Goal: Book appointment/travel/reservation

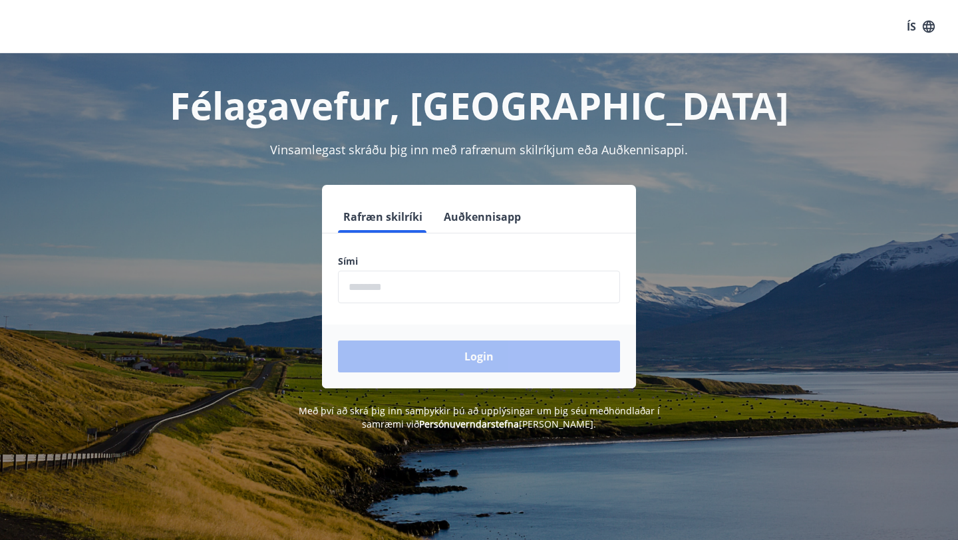
click at [408, 295] on input "phone" at bounding box center [479, 287] width 282 height 33
type input "********"
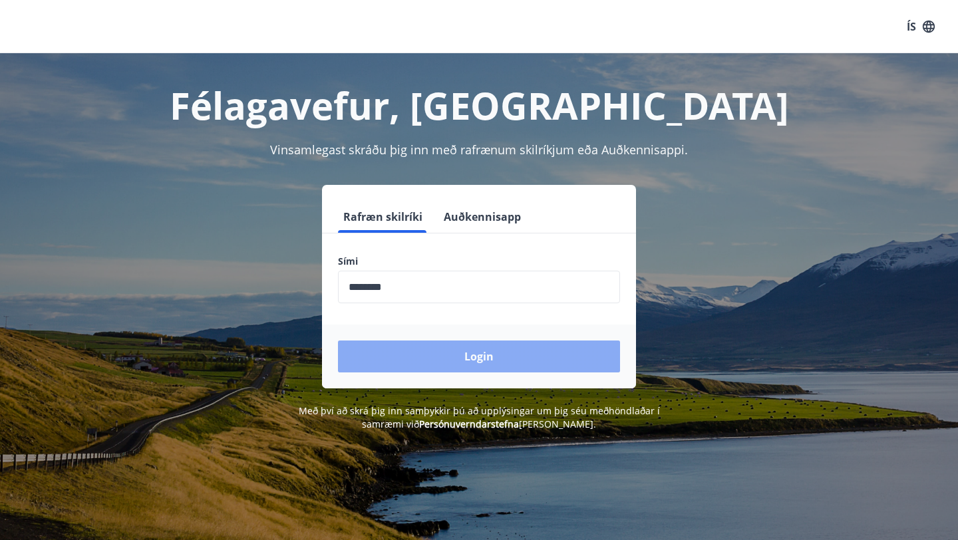
click at [420, 343] on button "Login" at bounding box center [479, 357] width 282 height 32
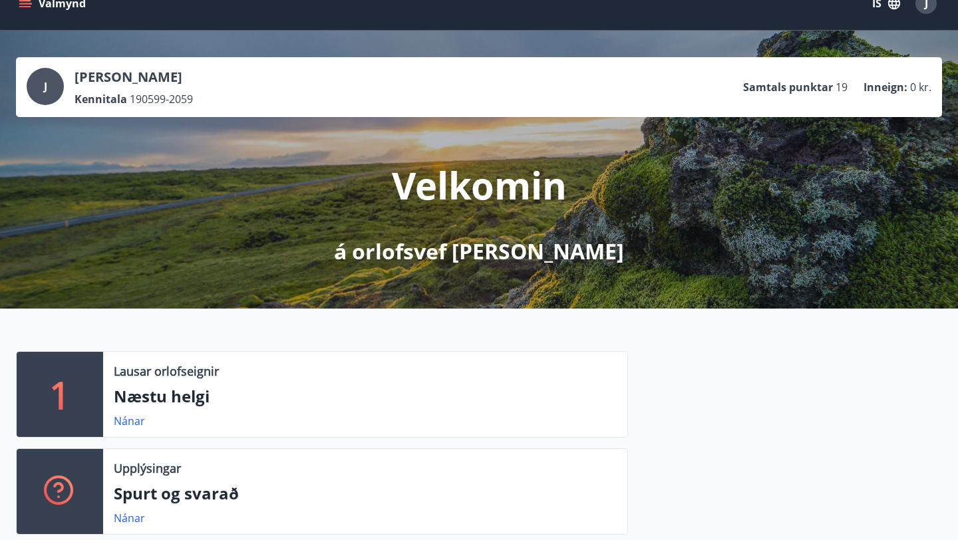
scroll to position [28, 0]
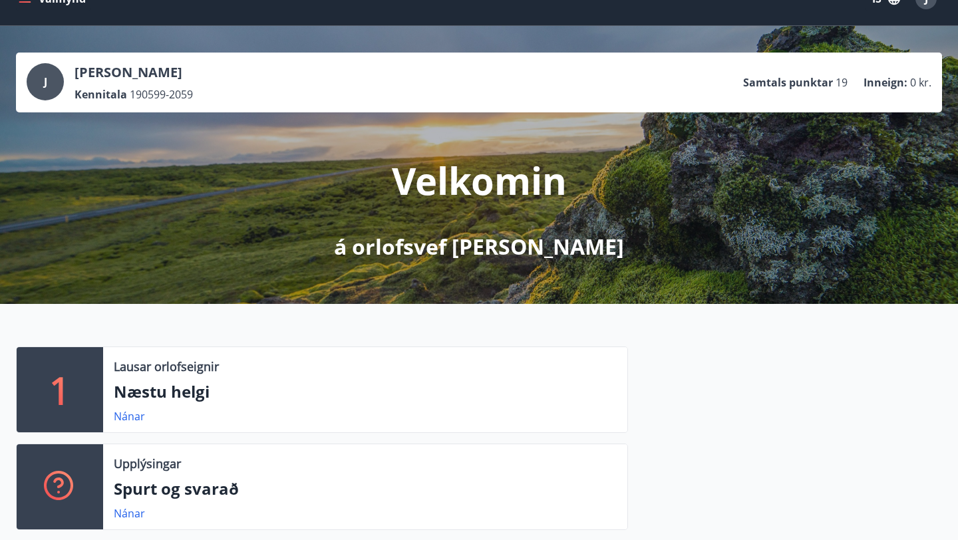
click at [768, 82] on p "Samtals punktar" at bounding box center [788, 82] width 90 height 15
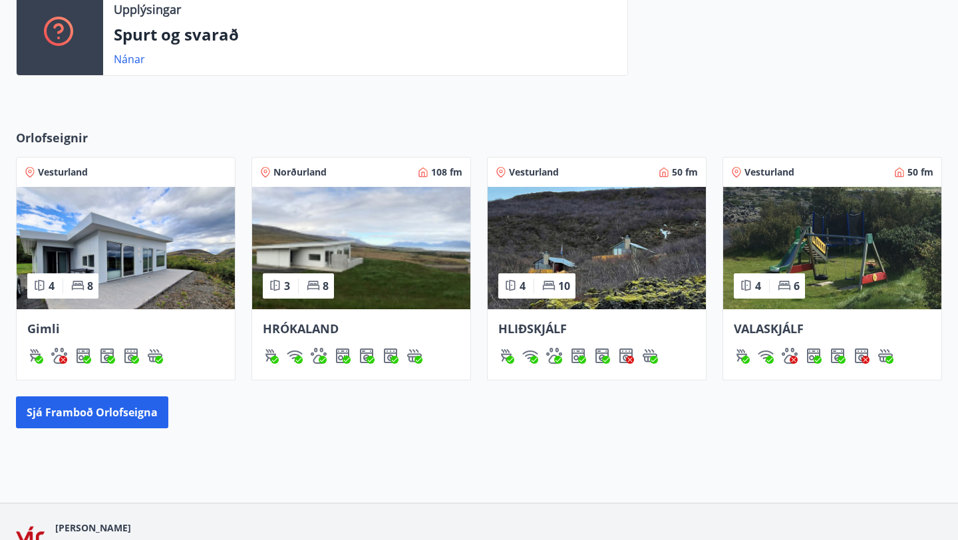
scroll to position [486, 0]
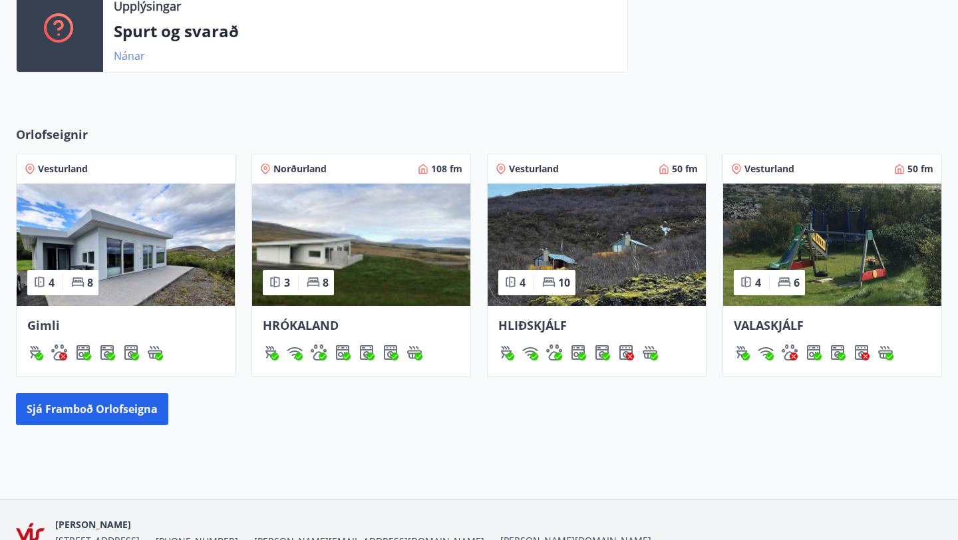
click at [136, 61] on link "Nánar" at bounding box center [129, 56] width 31 height 15
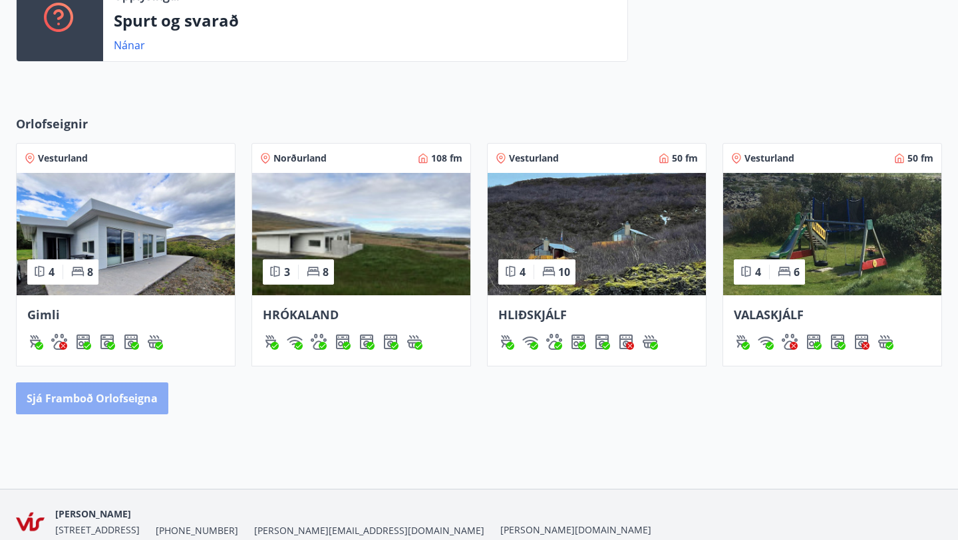
click at [119, 398] on button "Sjá framboð orlofseigna" at bounding box center [92, 399] width 152 height 32
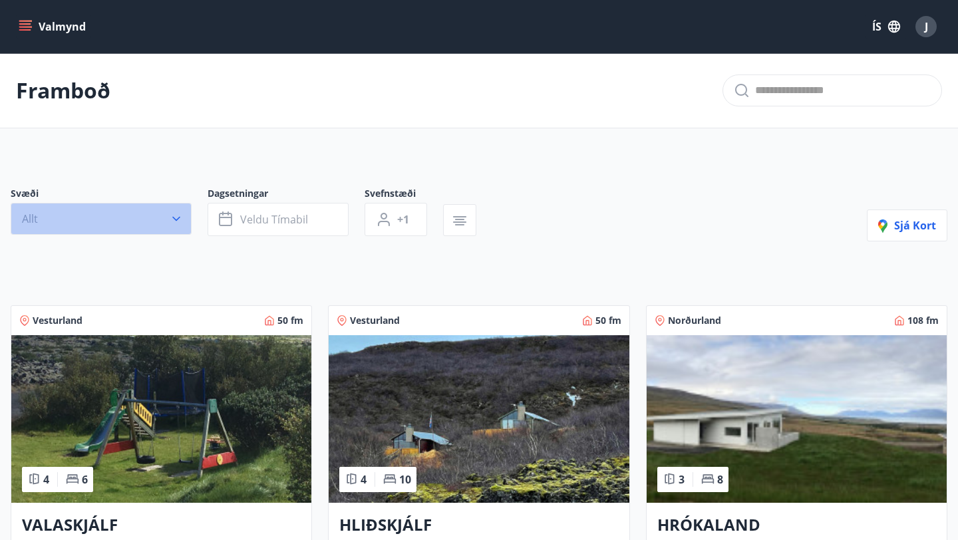
click at [122, 226] on button "Allt" at bounding box center [101, 219] width 181 height 32
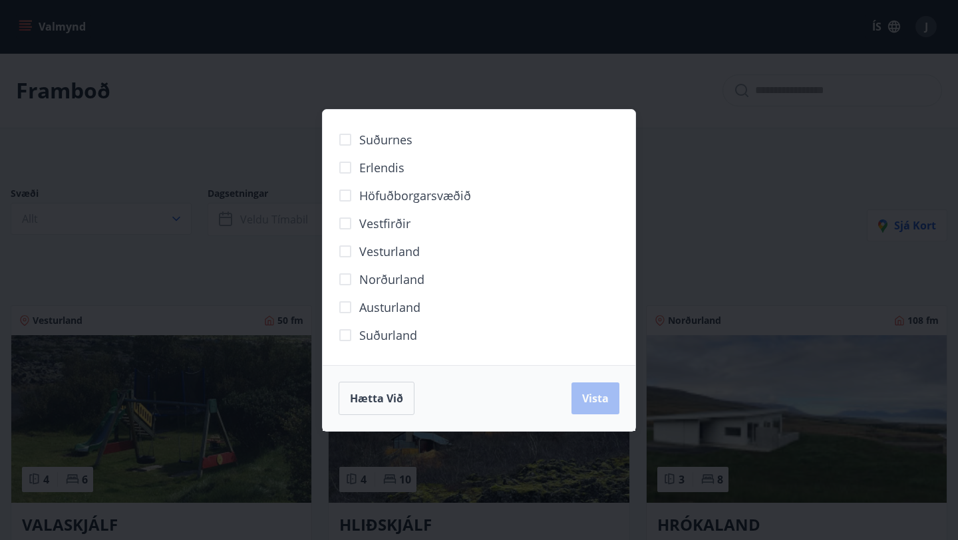
click at [428, 205] on label "Höfuðborgarsvæðið" at bounding box center [401, 196] width 140 height 28
click at [586, 395] on span "Vista" at bounding box center [595, 398] width 27 height 15
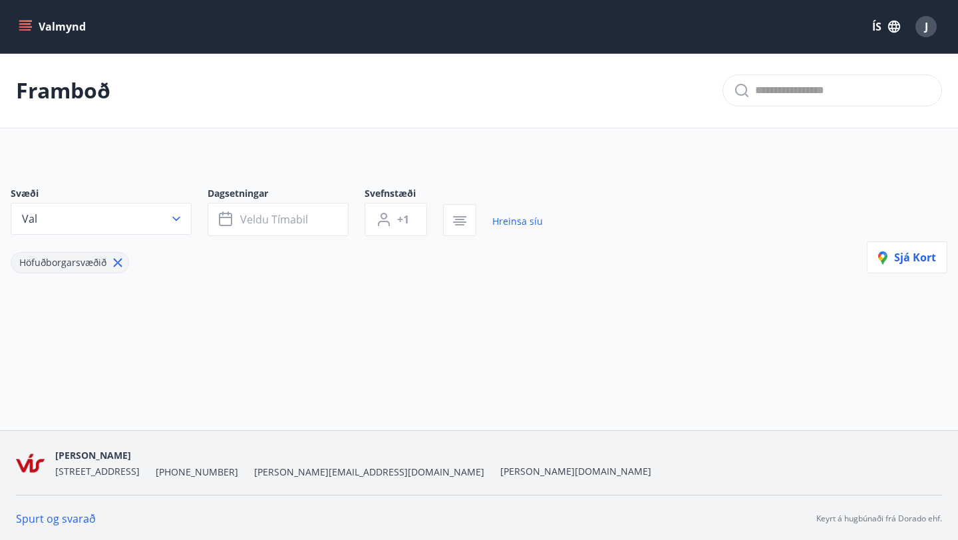
click at [116, 263] on icon at bounding box center [118, 263] width 9 height 9
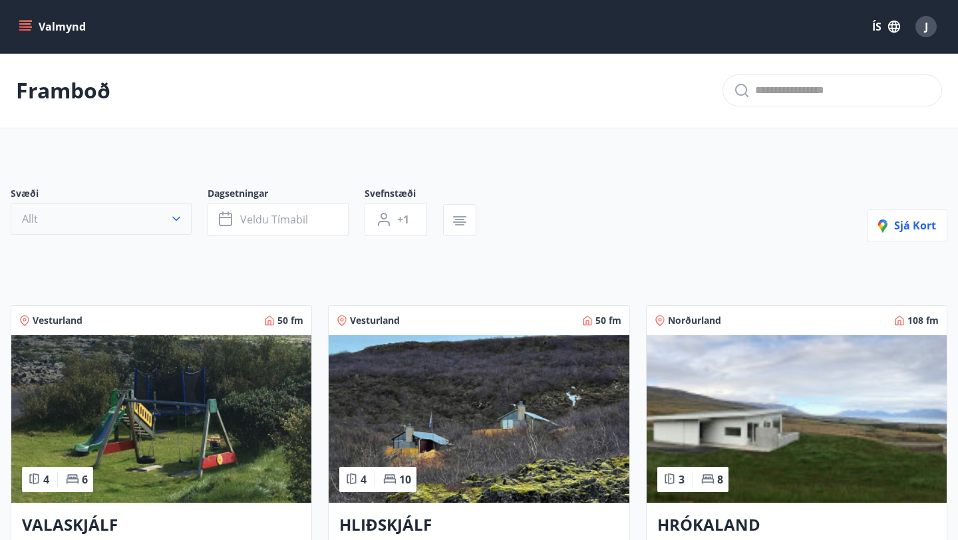
click at [180, 219] on icon "button" at bounding box center [176, 218] width 13 height 13
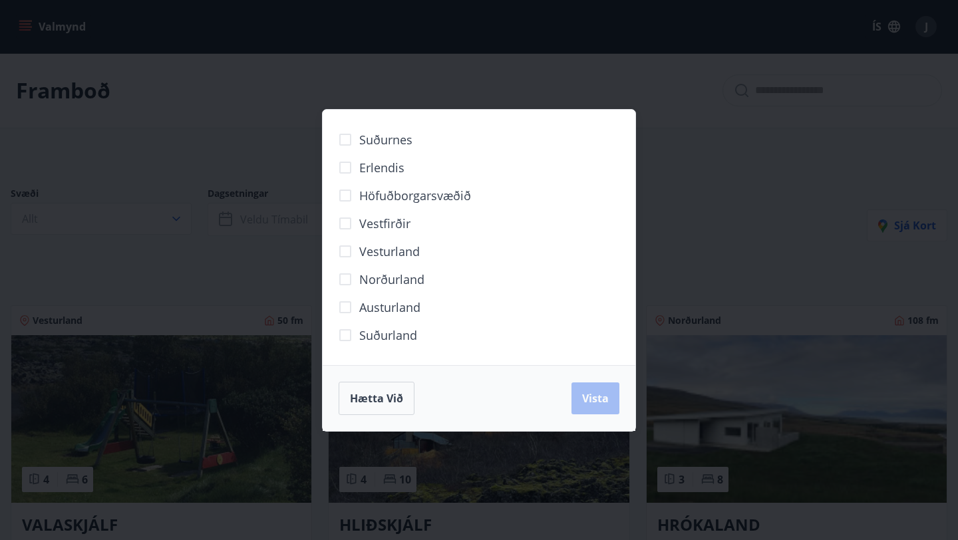
click at [385, 337] on span "Suðurland" at bounding box center [388, 335] width 58 height 17
click at [402, 309] on span "Austurland" at bounding box center [389, 307] width 61 height 17
click at [613, 406] on button "Vista" at bounding box center [595, 399] width 48 height 32
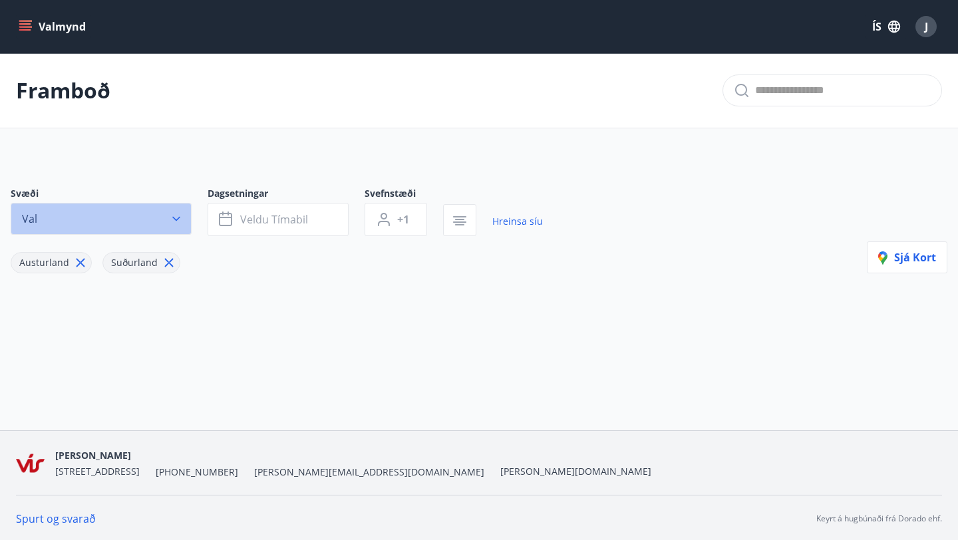
click at [180, 220] on icon "button" at bounding box center [176, 218] width 13 height 13
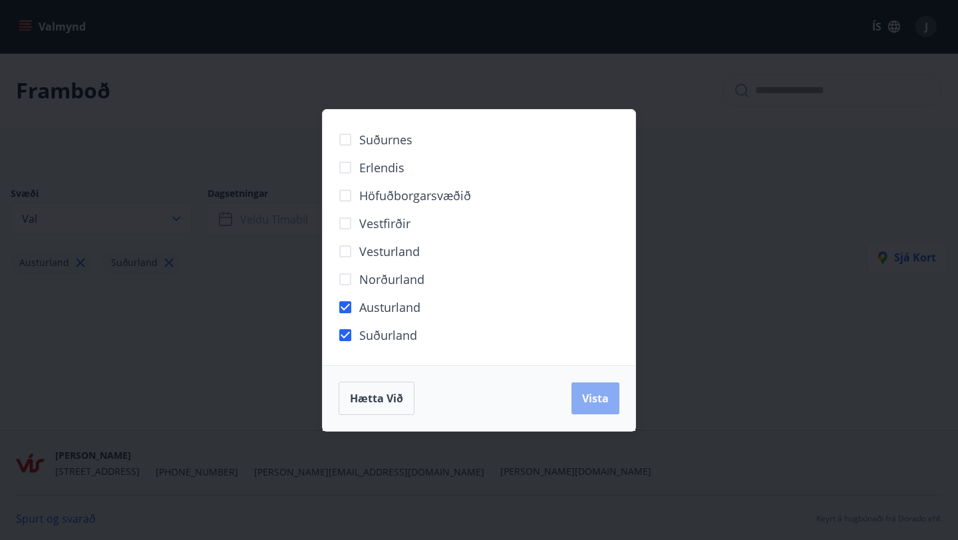
click at [592, 406] on button "Vista" at bounding box center [595, 399] width 48 height 32
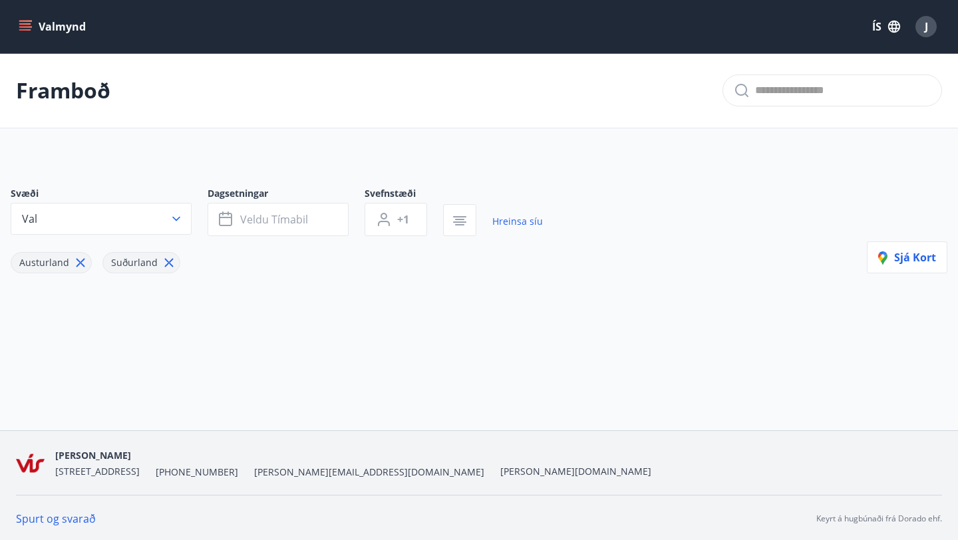
click at [165, 262] on icon at bounding box center [169, 263] width 9 height 9
click at [74, 264] on icon at bounding box center [80, 262] width 15 height 15
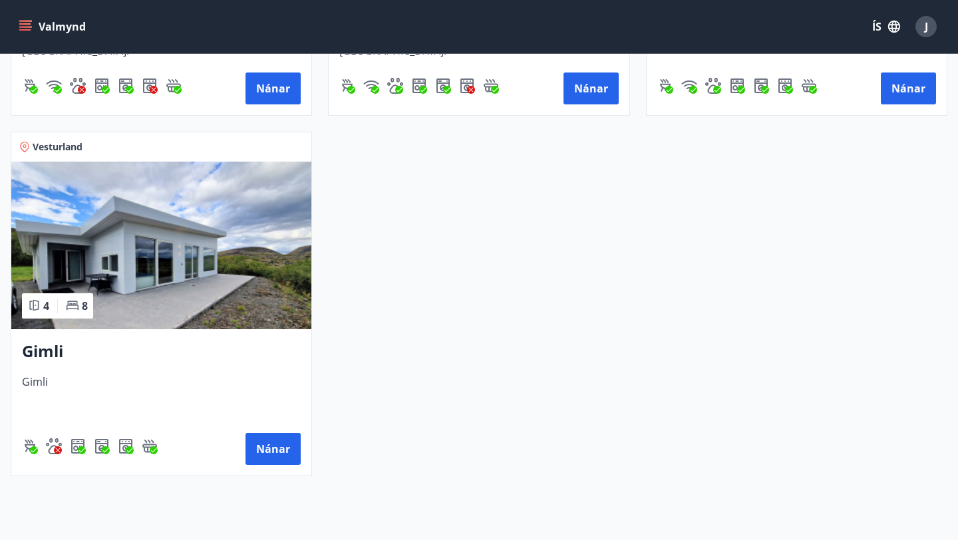
scroll to position [535, 0]
click at [225, 288] on img at bounding box center [161, 245] width 300 height 168
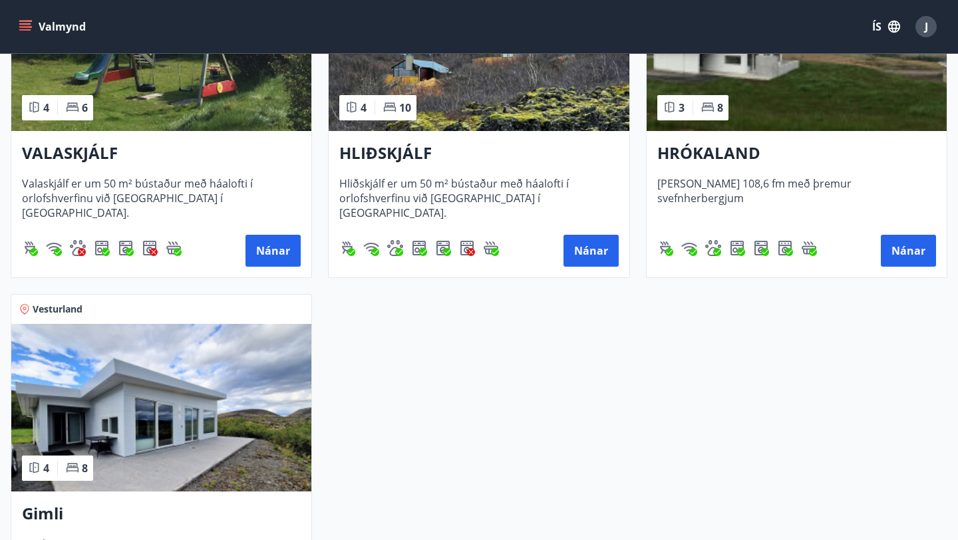
scroll to position [377, 0]
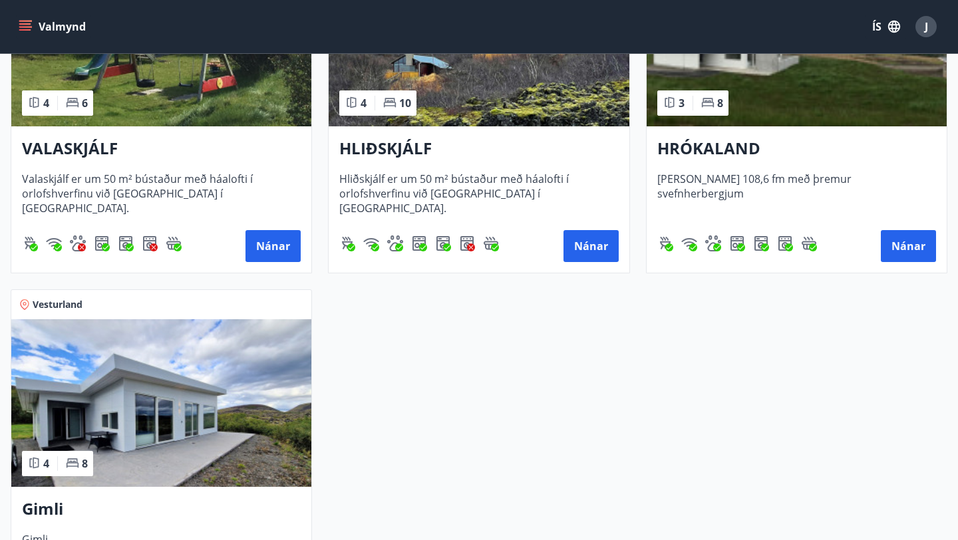
click at [176, 381] on img at bounding box center [161, 403] width 300 height 168
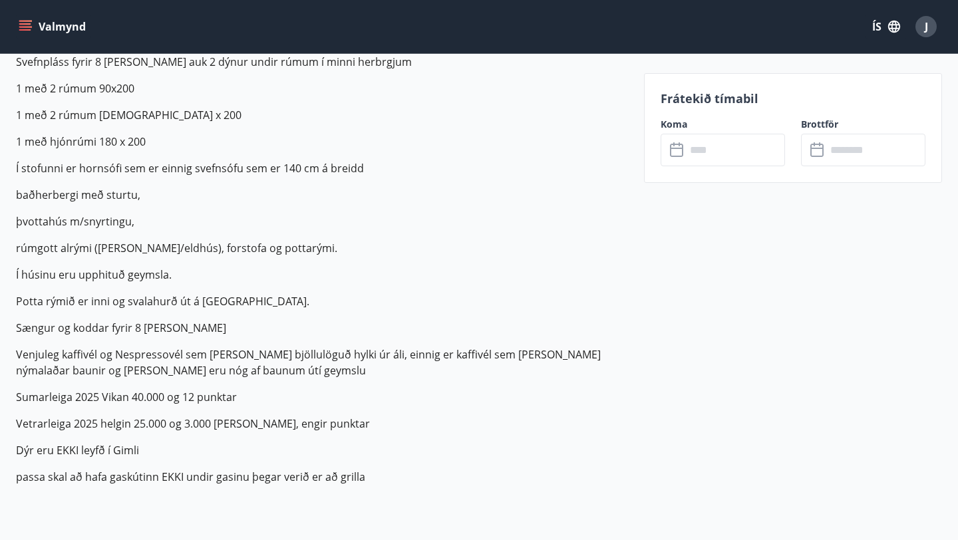
scroll to position [498, 0]
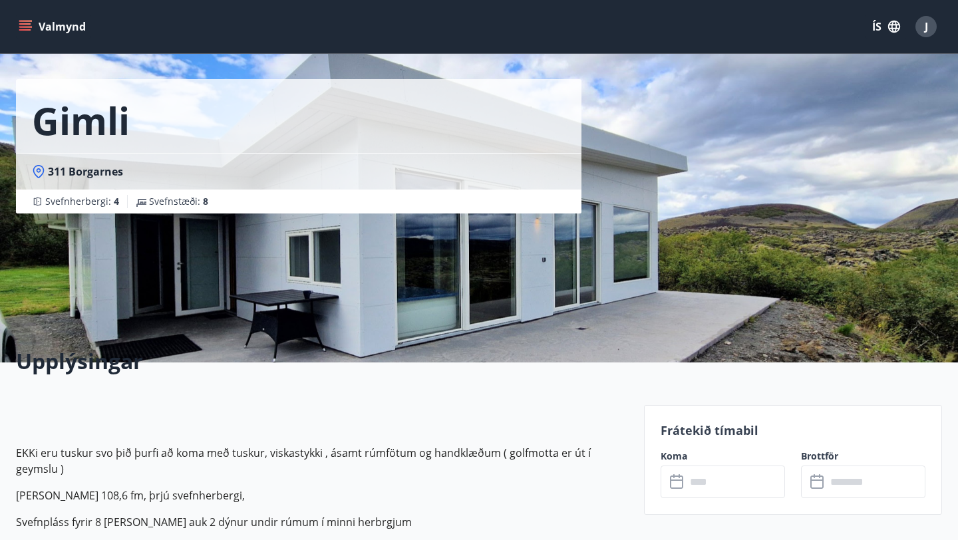
scroll to position [0, 0]
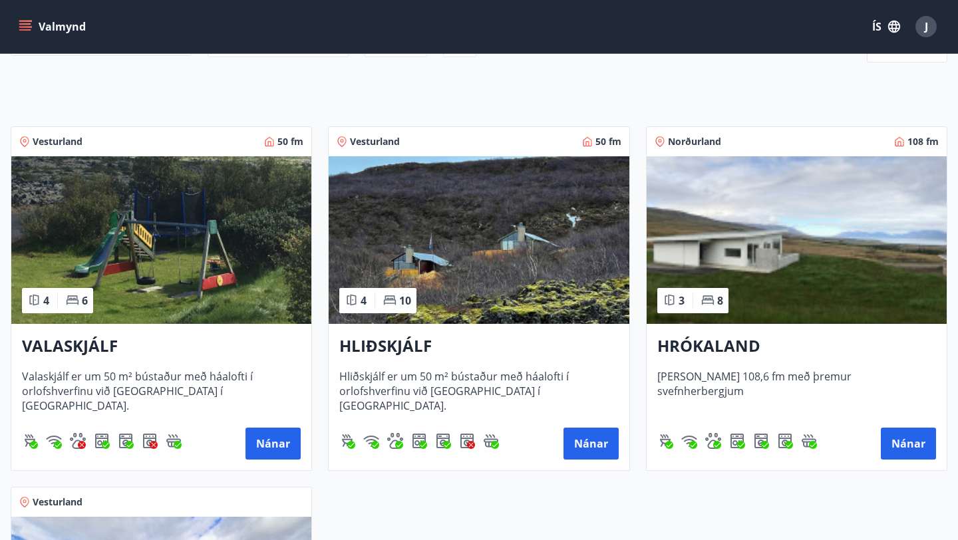
scroll to position [180, 0]
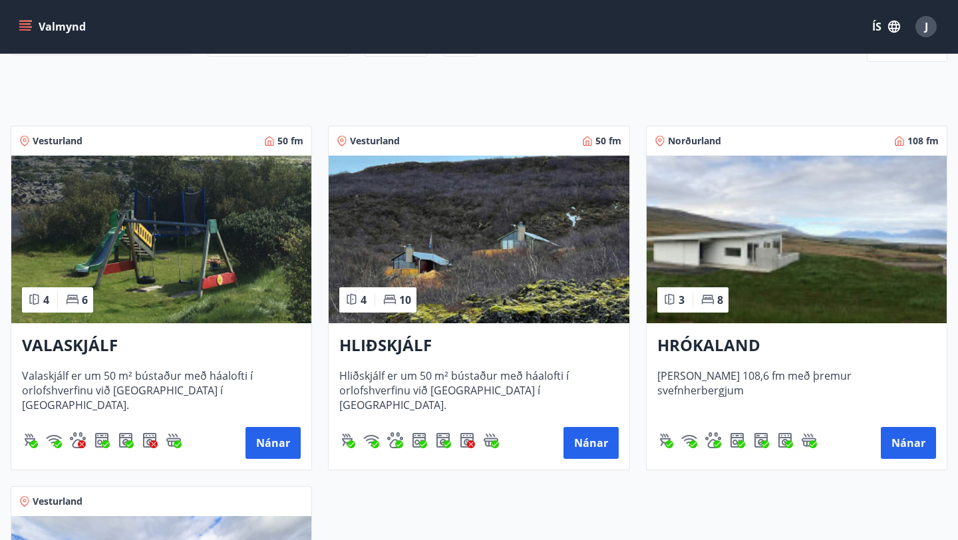
click at [180, 211] on img at bounding box center [161, 240] width 300 height 168
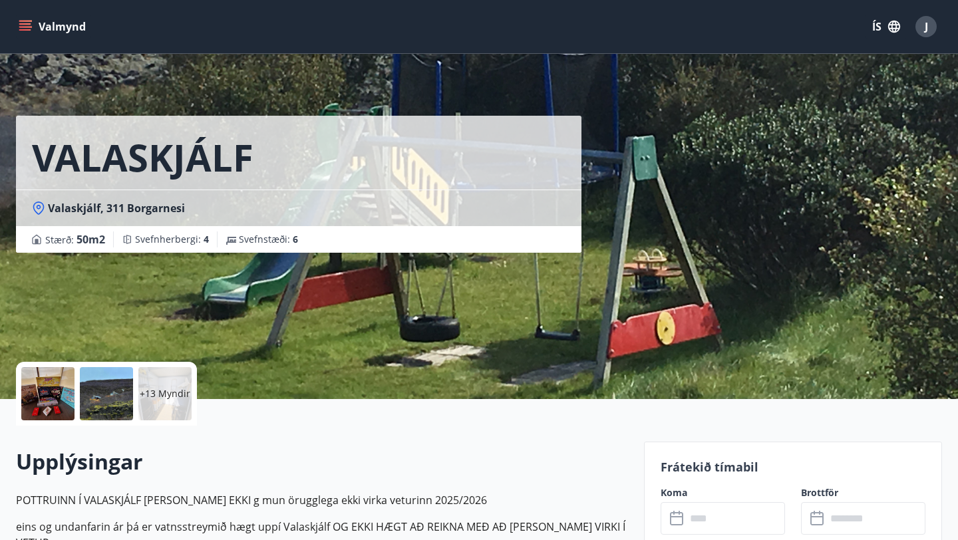
click at [162, 387] on div "+13 Myndir" at bounding box center [164, 393] width 53 height 53
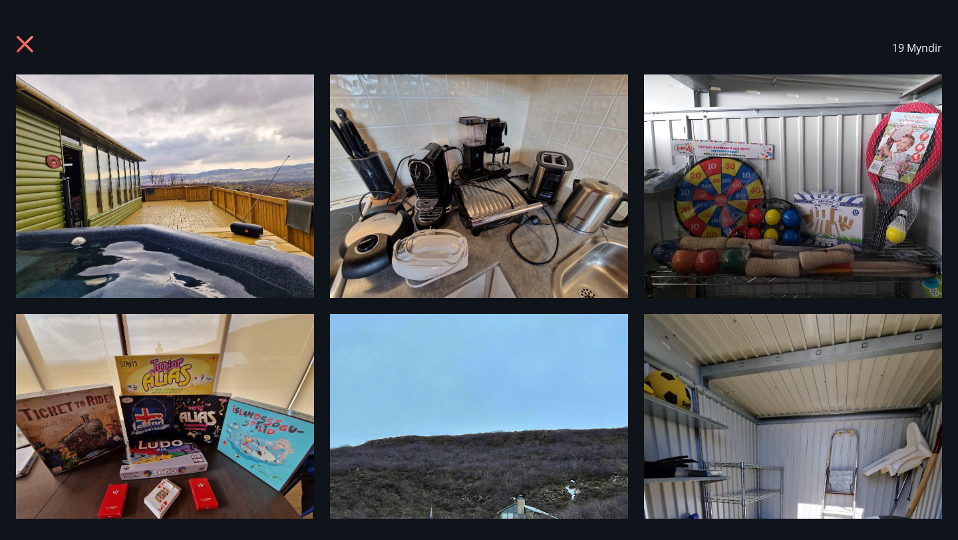
click at [227, 277] on img at bounding box center [165, 187] width 298 height 224
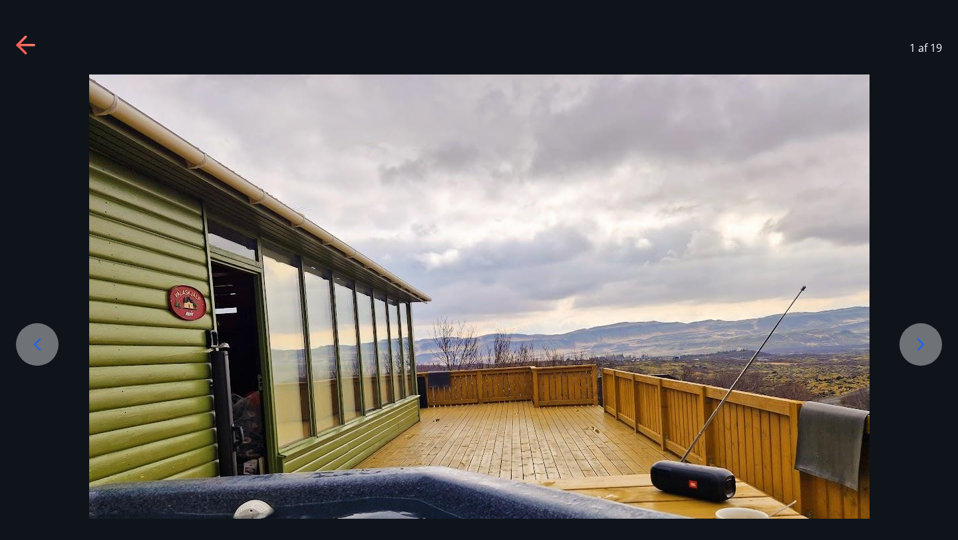
click at [141, 162] on img at bounding box center [479, 367] width 780 height 585
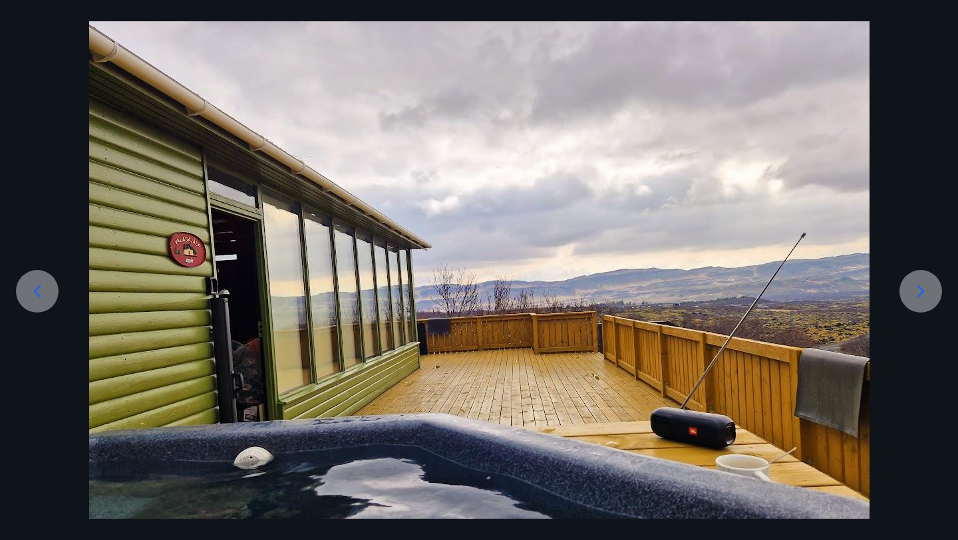
click at [11, 35] on div at bounding box center [479, 313] width 958 height 585
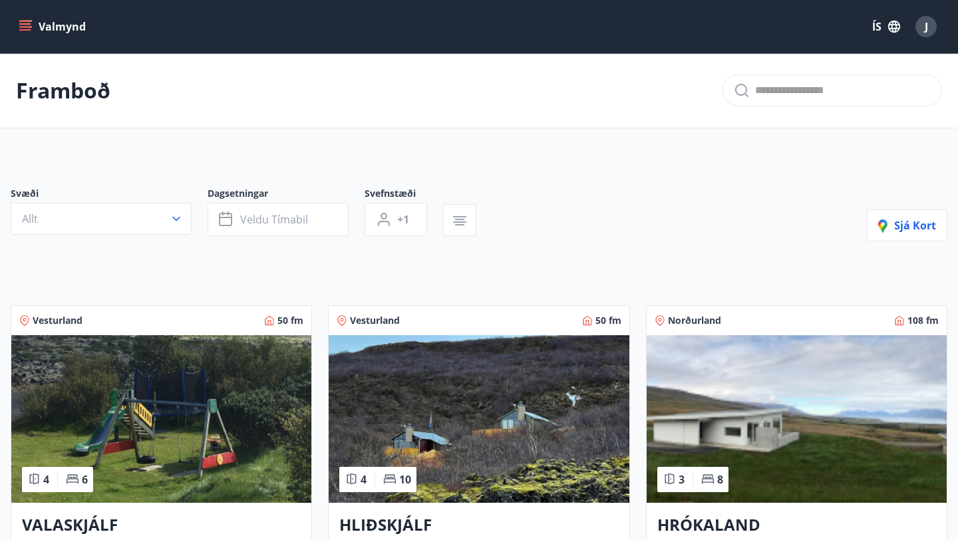
click at [149, 452] on img at bounding box center [161, 419] width 300 height 168
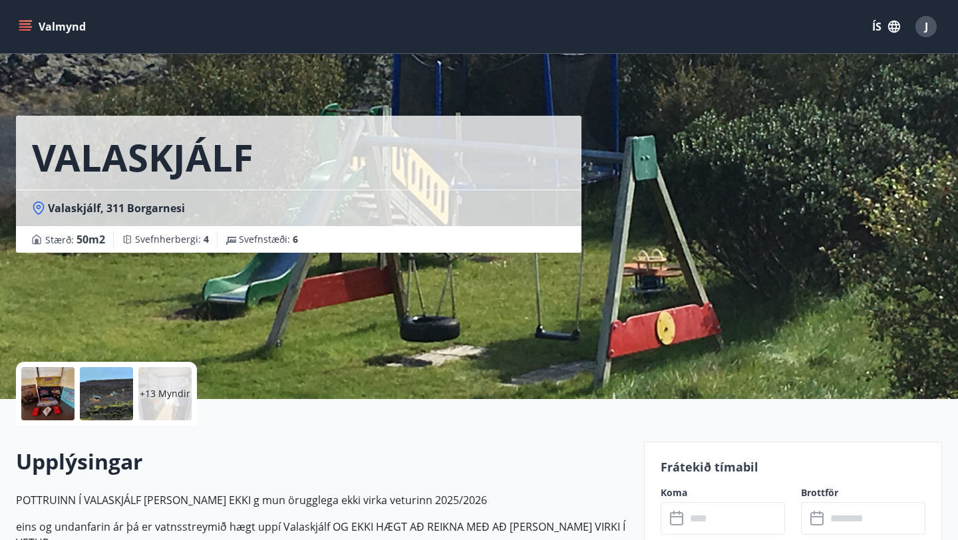
click at [143, 378] on div "+13 Myndir" at bounding box center [164, 393] width 53 height 53
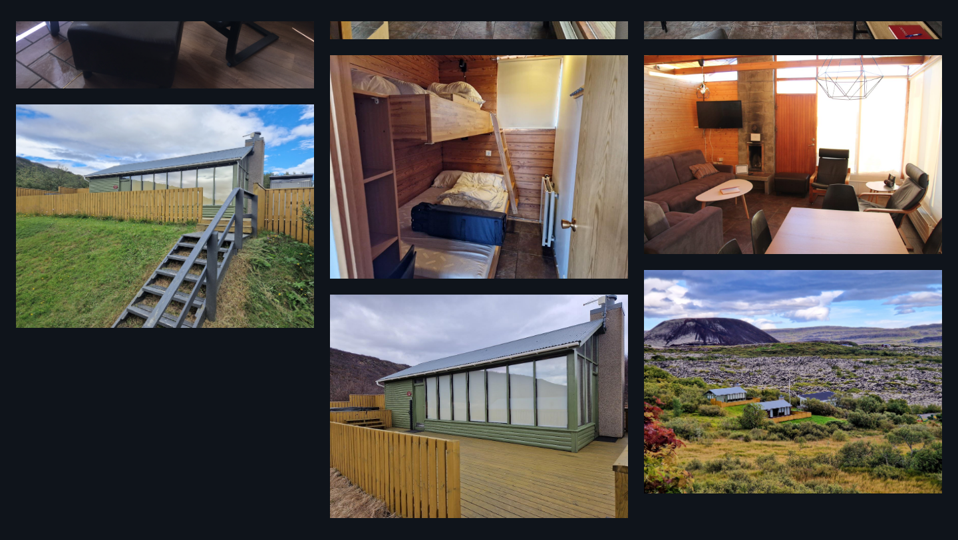
scroll to position [1328, 0]
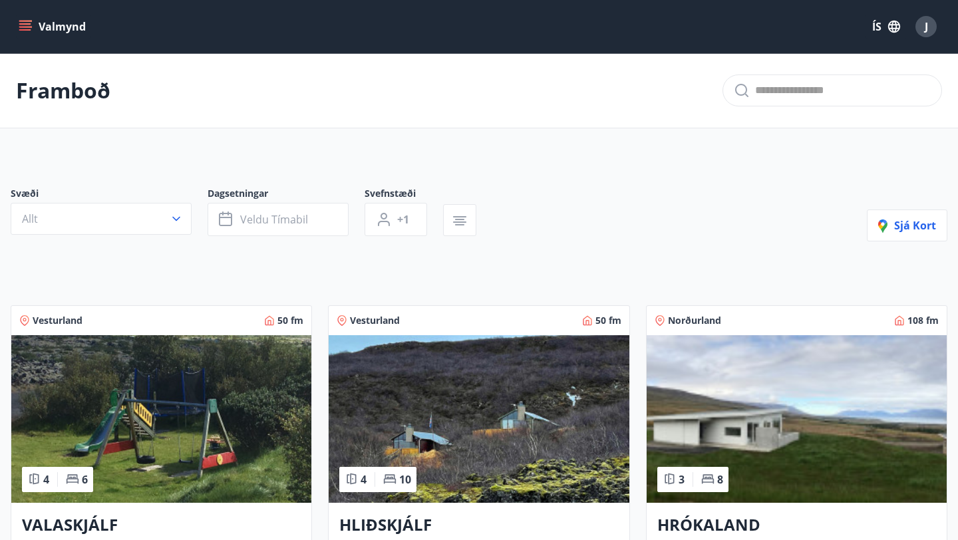
click at [486, 433] on img at bounding box center [479, 419] width 300 height 168
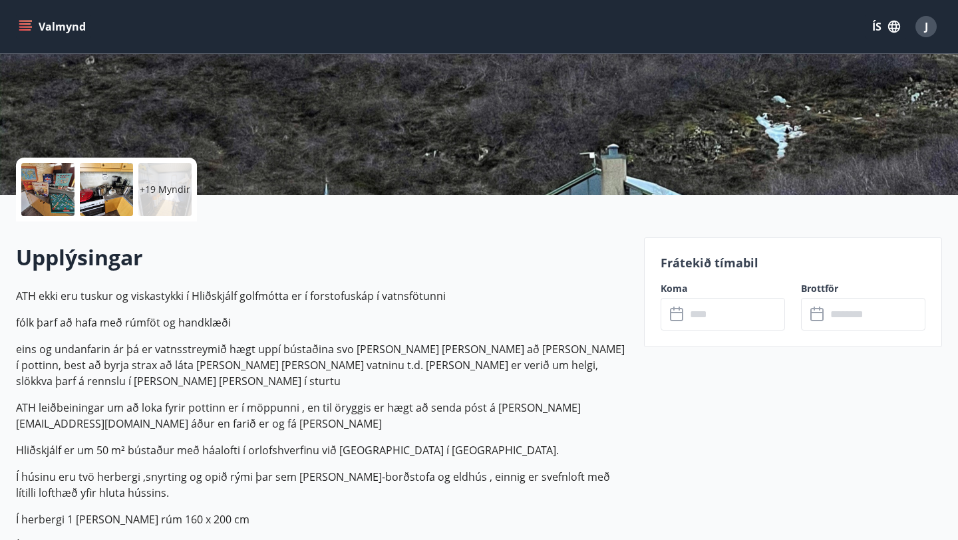
scroll to position [210, 0]
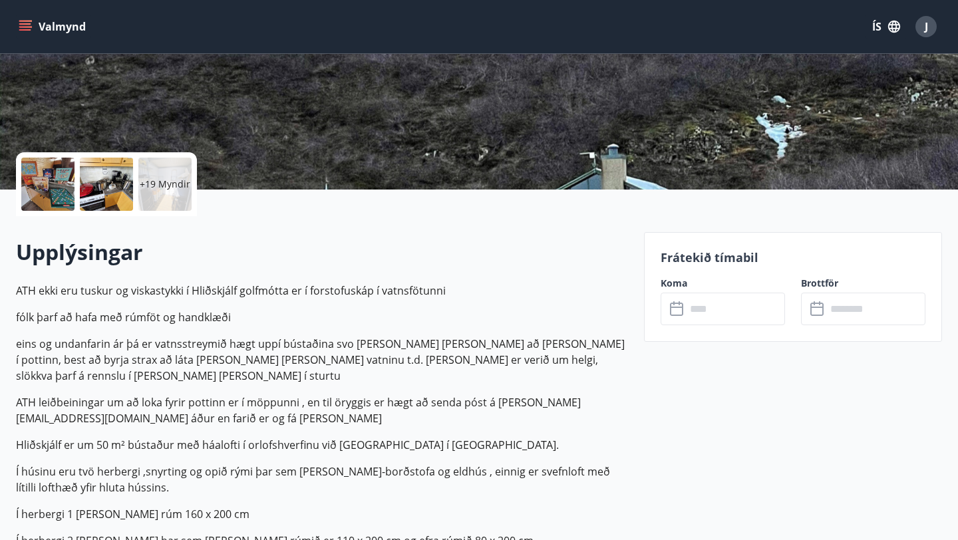
click at [177, 188] on p "+19 Myndir" at bounding box center [165, 184] width 51 height 13
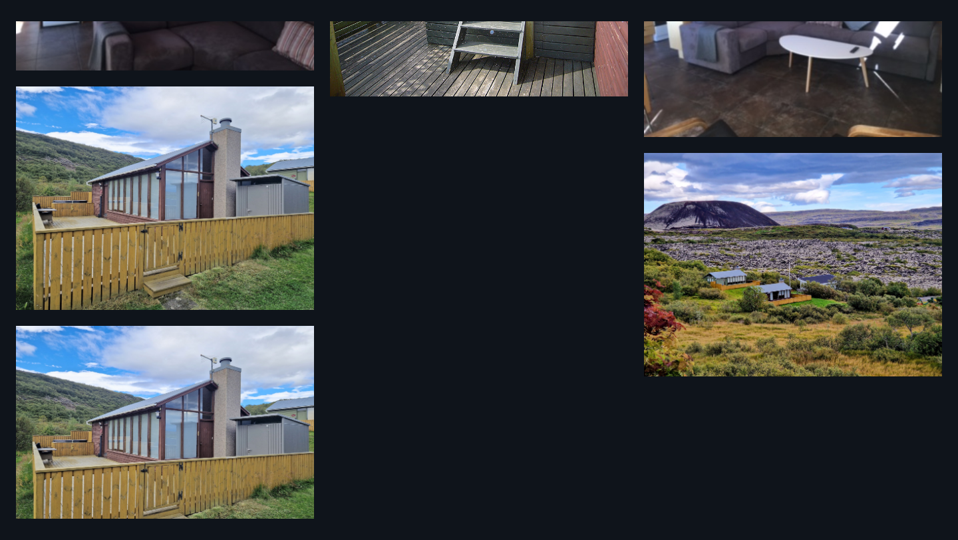
scroll to position [1873, 0]
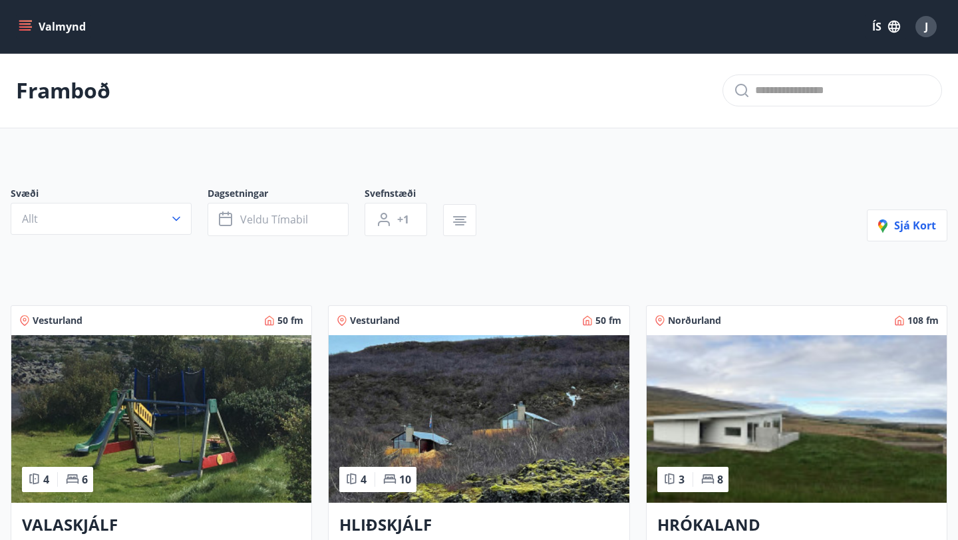
scroll to position [162, 0]
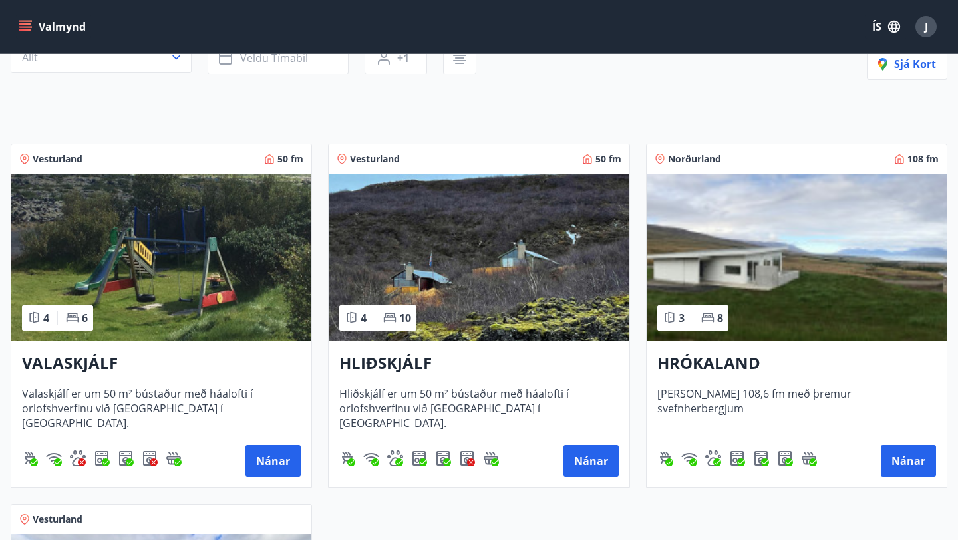
click at [482, 331] on img at bounding box center [479, 258] width 300 height 168
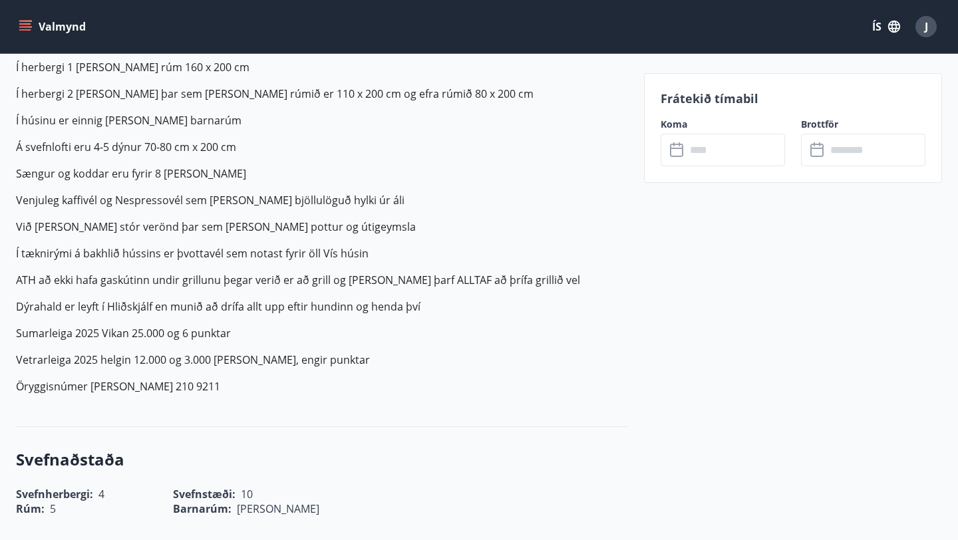
scroll to position [658, 0]
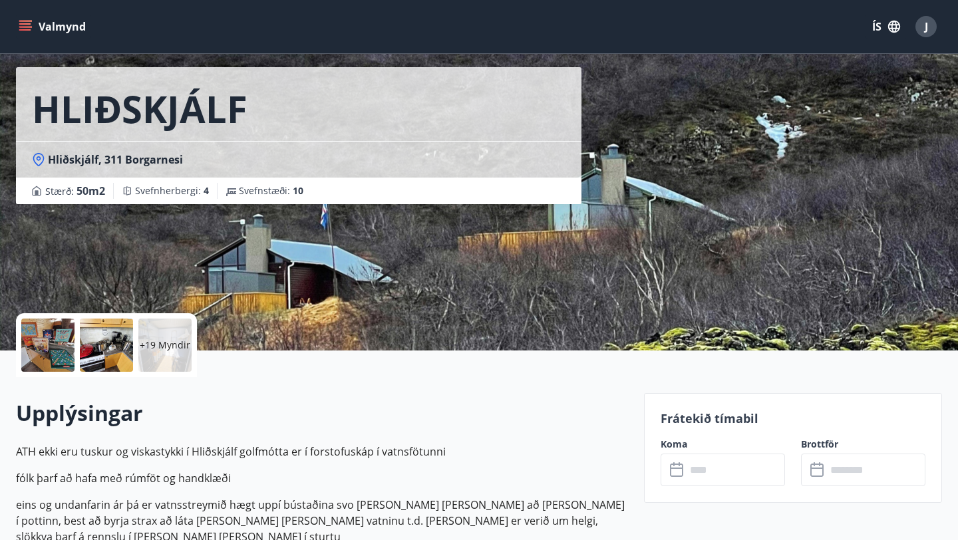
scroll to position [51, 0]
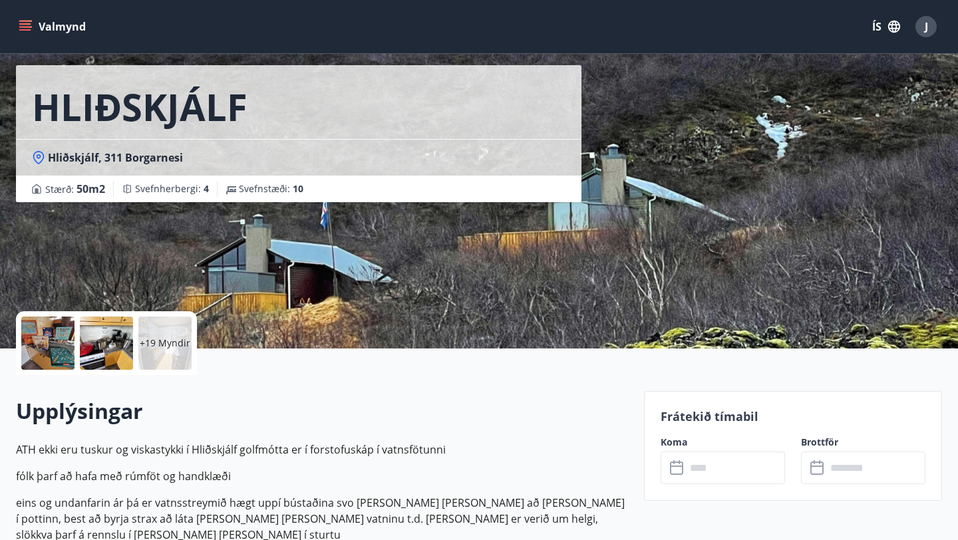
click at [716, 456] on input "text" at bounding box center [735, 468] width 99 height 33
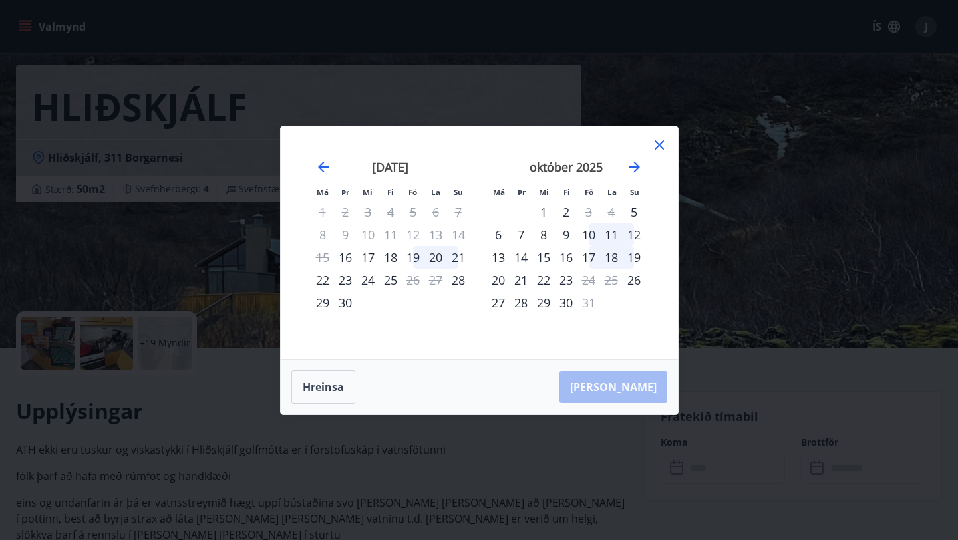
click at [651, 139] on icon at bounding box center [659, 145] width 16 height 16
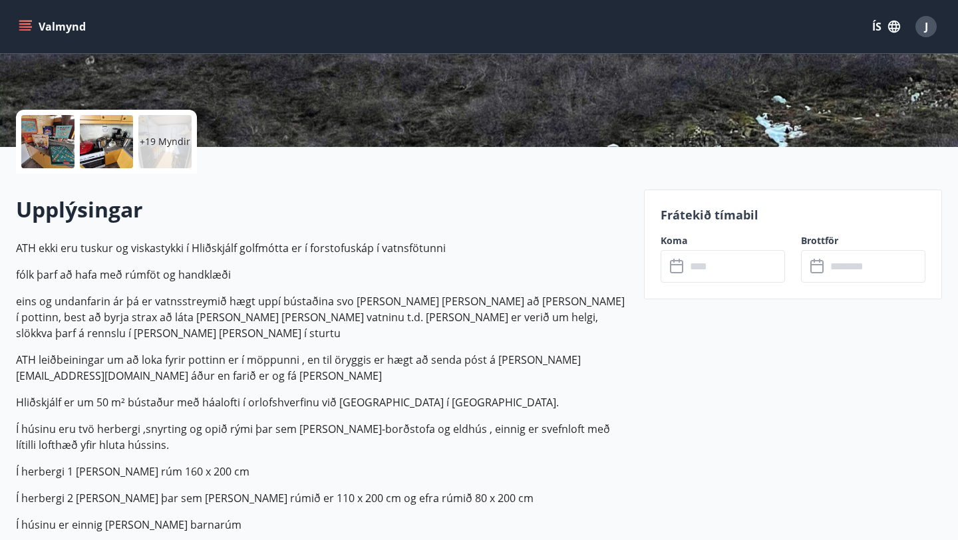
scroll to position [256, 0]
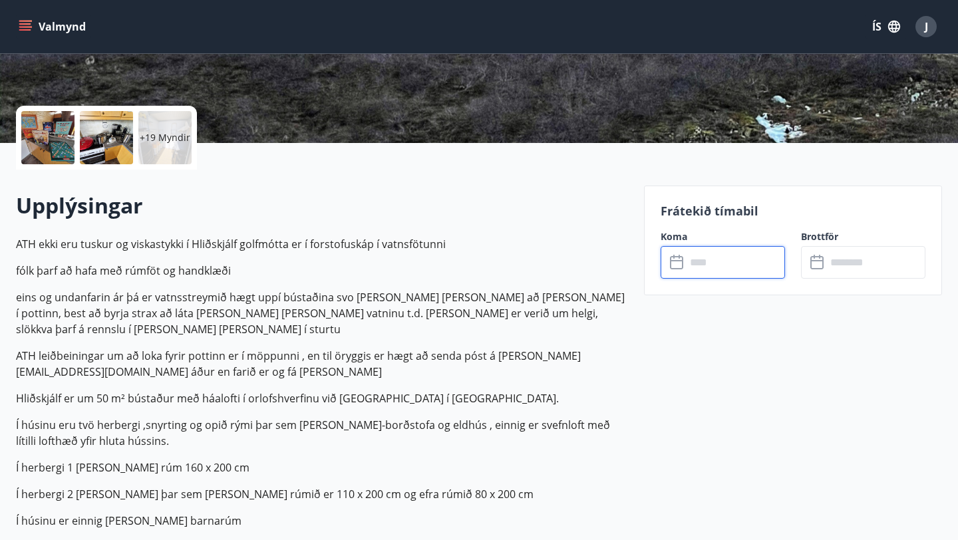
click at [734, 263] on input "text" at bounding box center [735, 262] width 99 height 33
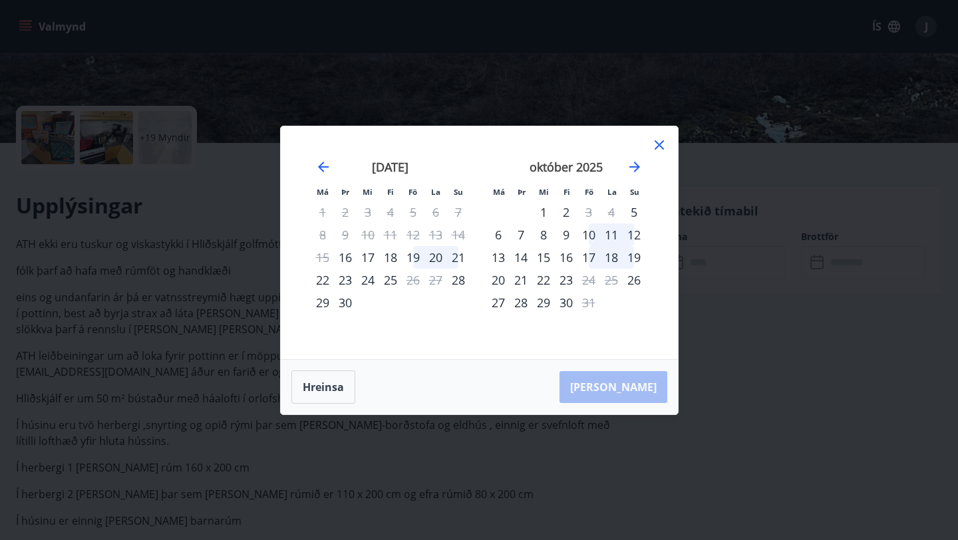
click at [658, 140] on icon at bounding box center [659, 145] width 16 height 16
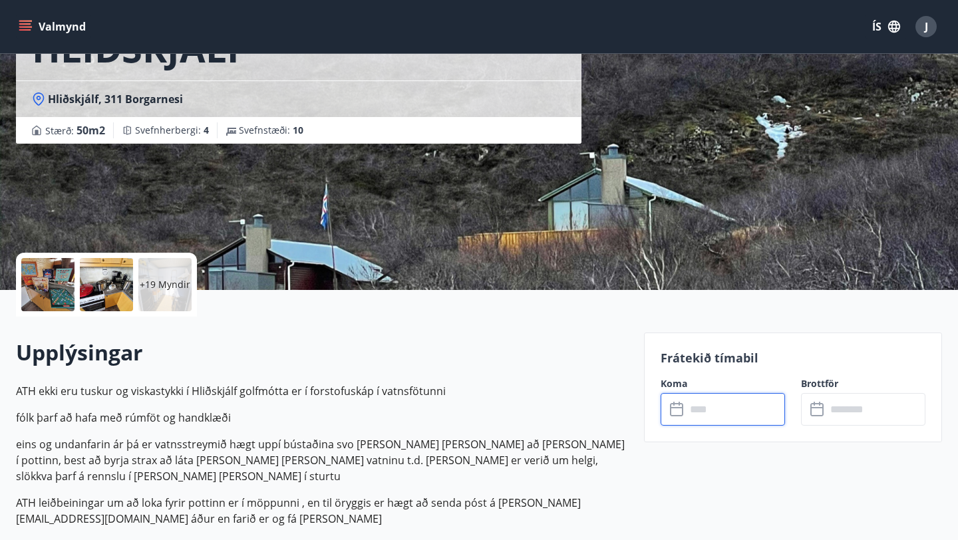
scroll to position [0, 0]
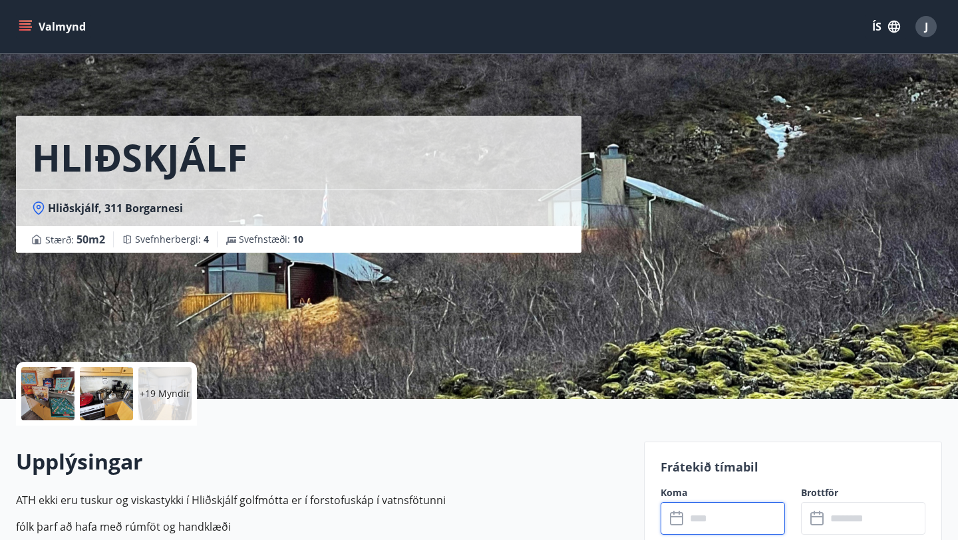
click at [49, 24] on button "Valmynd" at bounding box center [53, 27] width 75 height 24
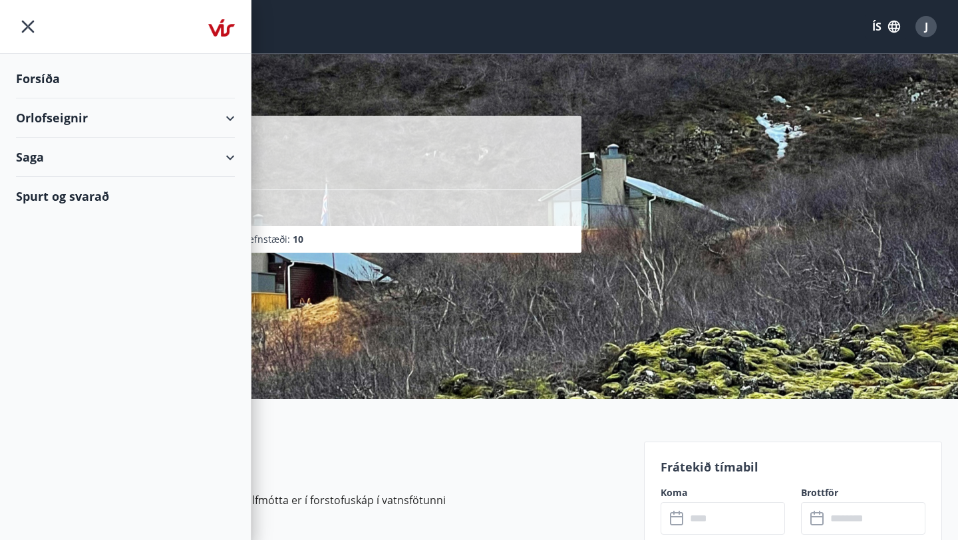
click at [37, 114] on div "Orlofseignir" at bounding box center [125, 117] width 219 height 39
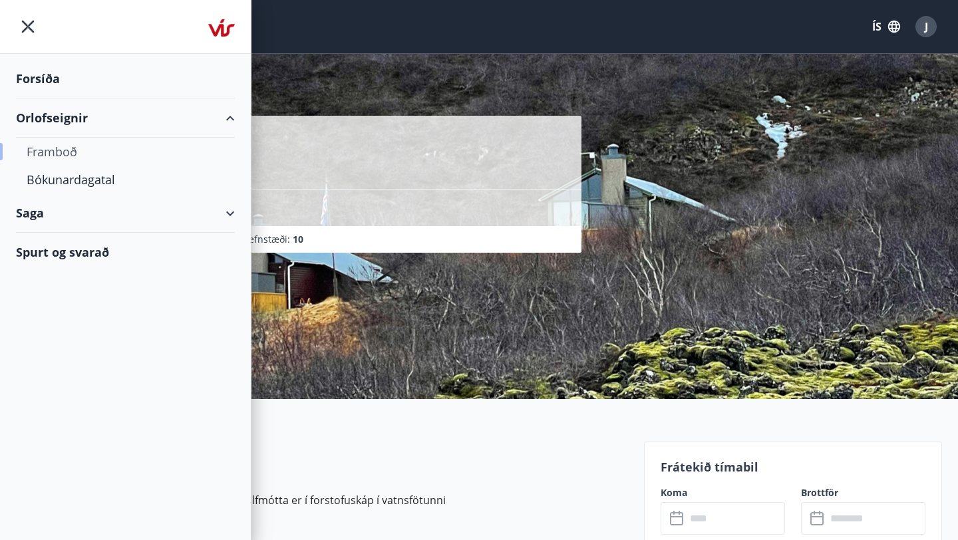
click at [39, 152] on div "Framboð" at bounding box center [126, 152] width 198 height 28
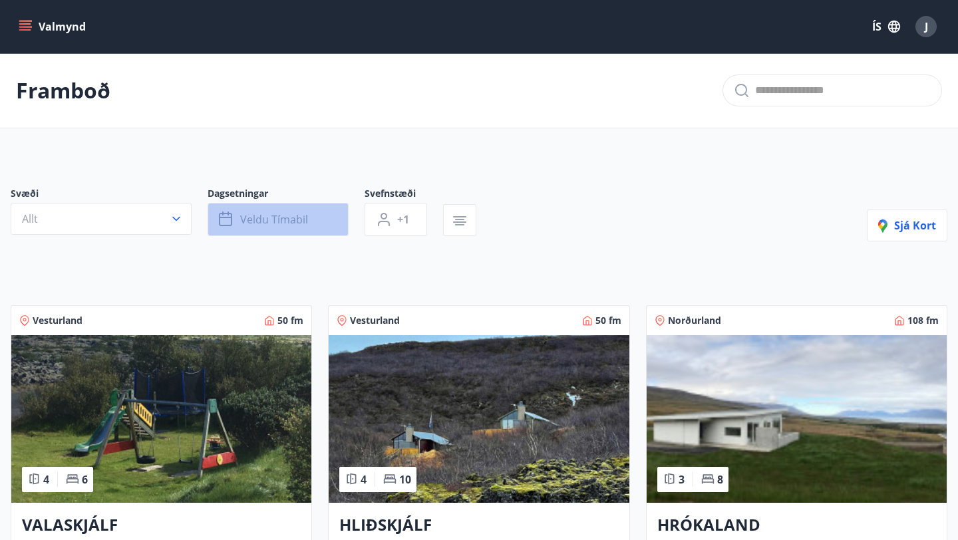
click at [249, 217] on span "Veldu tímabil" at bounding box center [274, 219] width 68 height 15
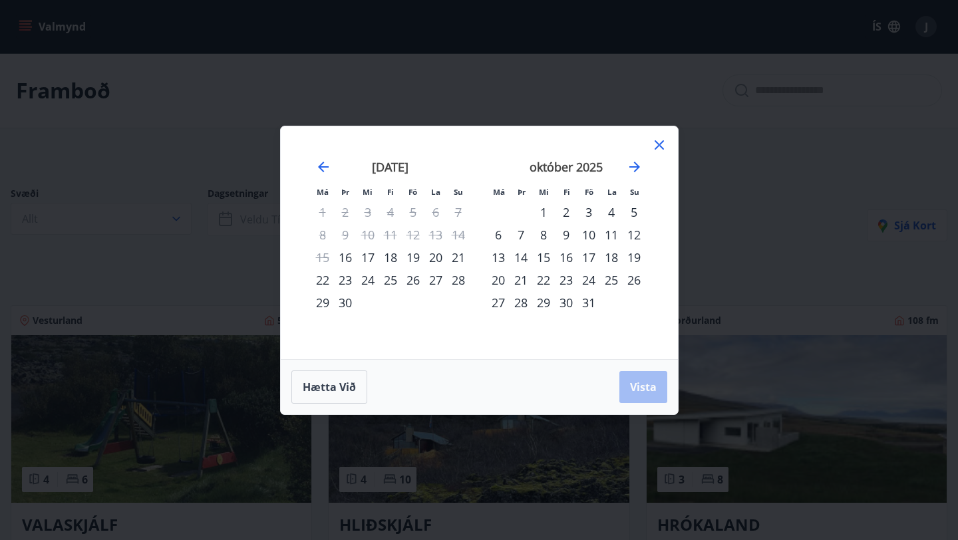
click at [410, 286] on div "26" at bounding box center [413, 280] width 23 height 23
click at [456, 280] on div "28" at bounding box center [458, 280] width 23 height 23
click at [631, 395] on button "Vista" at bounding box center [643, 387] width 48 height 32
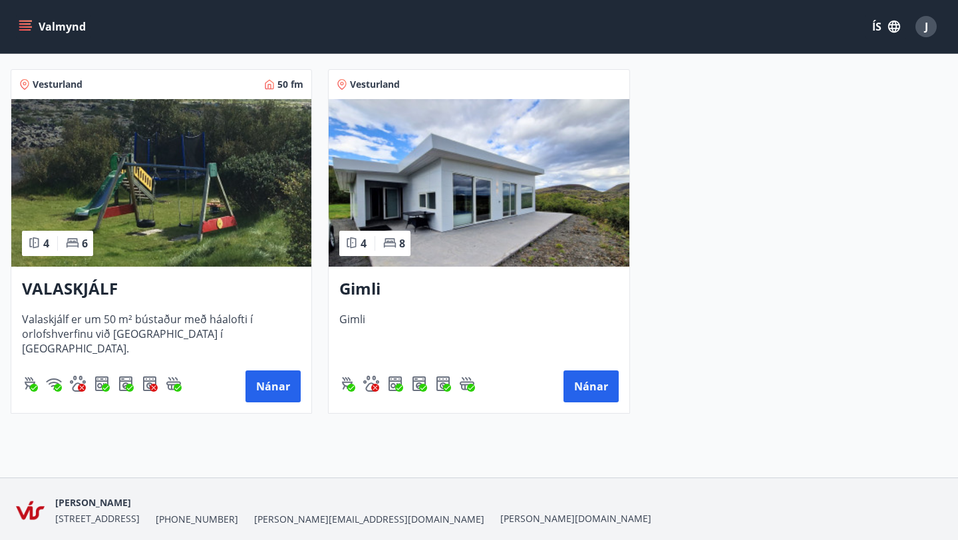
scroll to position [241, 0]
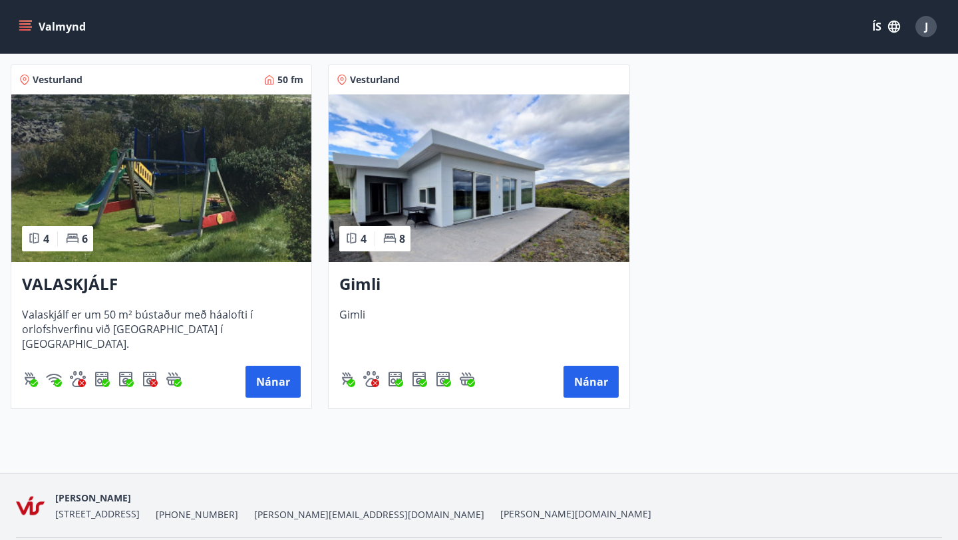
click at [563, 220] on img at bounding box center [479, 178] width 300 height 168
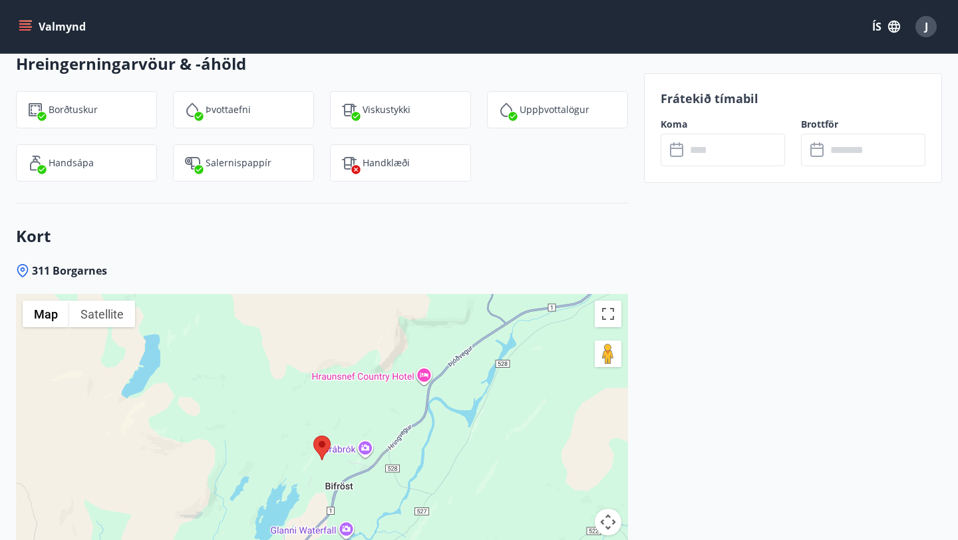
scroll to position [2437, 0]
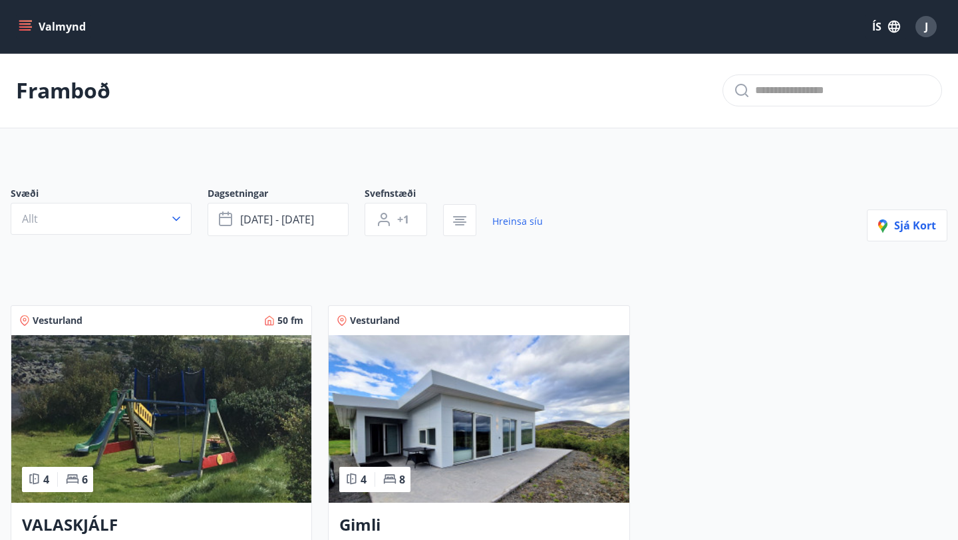
click at [163, 385] on img at bounding box center [161, 419] width 300 height 168
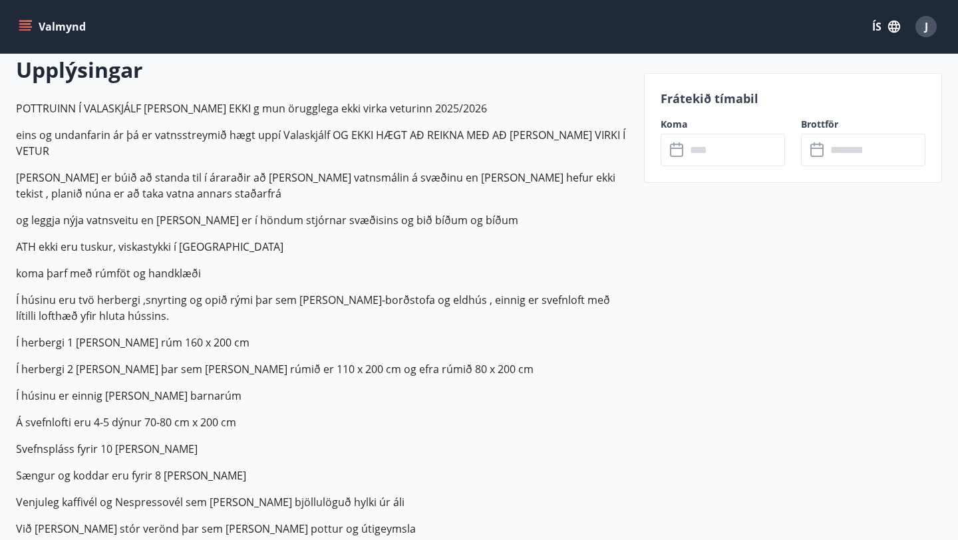
scroll to position [385, 0]
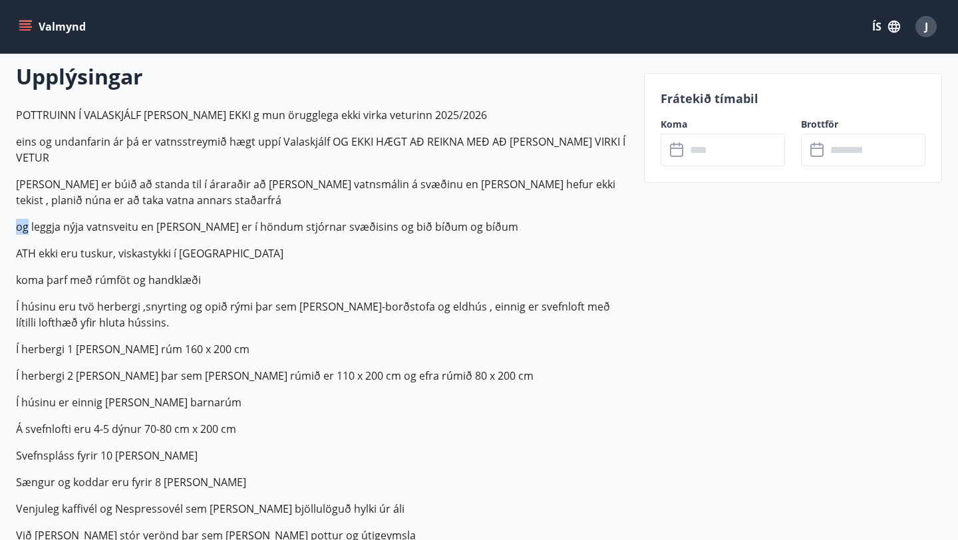
click at [319, 202] on p "POTTRUINN Í VALASKJÁLF VIRKAR EKKI g mun örugglega ekki virka veturinn 2025/202…" at bounding box center [322, 378] width 612 height 543
click at [343, 182] on p "[PERSON_NAME] er búið að standa til í áraraðir að [PERSON_NAME] vatnsmálin á sv…" at bounding box center [322, 192] width 612 height 32
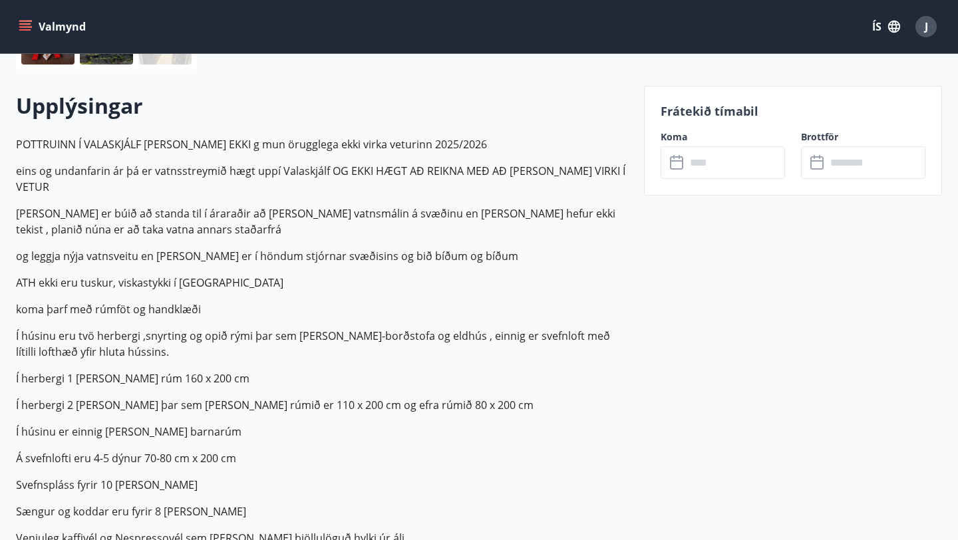
scroll to position [353, 0]
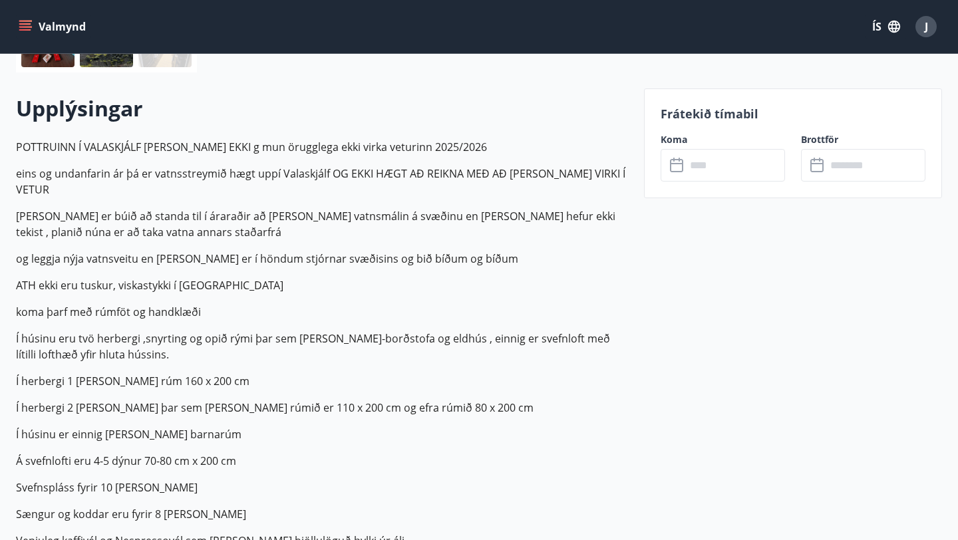
click at [338, 186] on p "POTTRUINN Í VALASKJÁLF VIRKAR EKKI g mun örugglega ekki virka veturinn 2025/202…" at bounding box center [322, 410] width 612 height 543
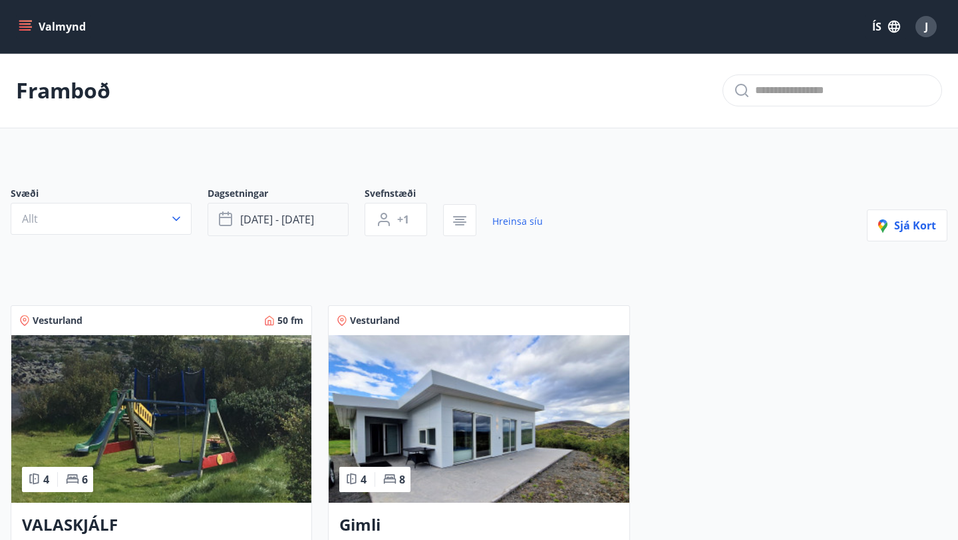
click at [255, 208] on button "sep 26 - sep 28" at bounding box center [278, 219] width 141 height 33
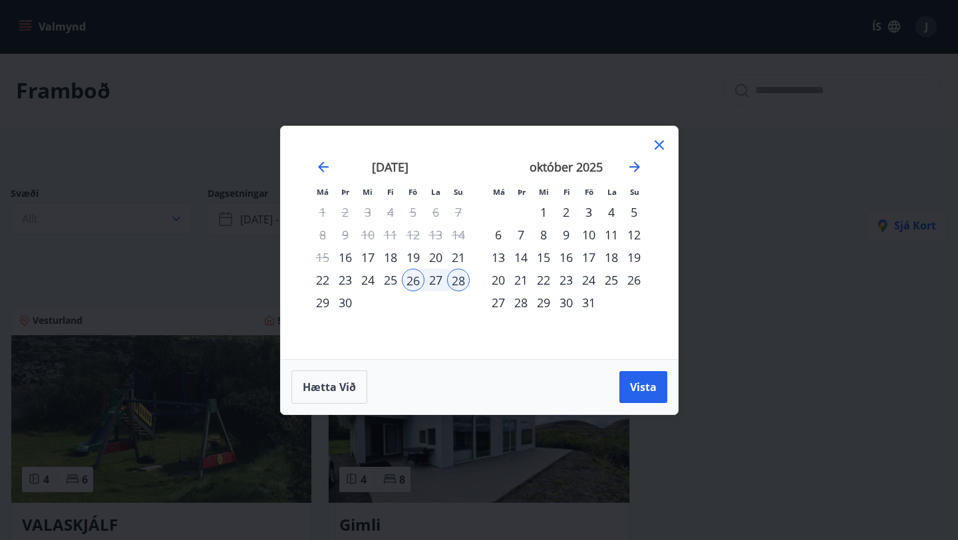
drag, startPoint x: 255, startPoint y: 208, endPoint x: 299, endPoint y: 134, distance: 85.6
click at [257, 199] on div "Má Þr Mi Fi Fö La Su Má Þr Mi Fi Fö La Su ágúst 2025 1 2 3 4 5 6 7 8 9 10 11 12…" at bounding box center [479, 270] width 958 height 540
